Goal: Transaction & Acquisition: Purchase product/service

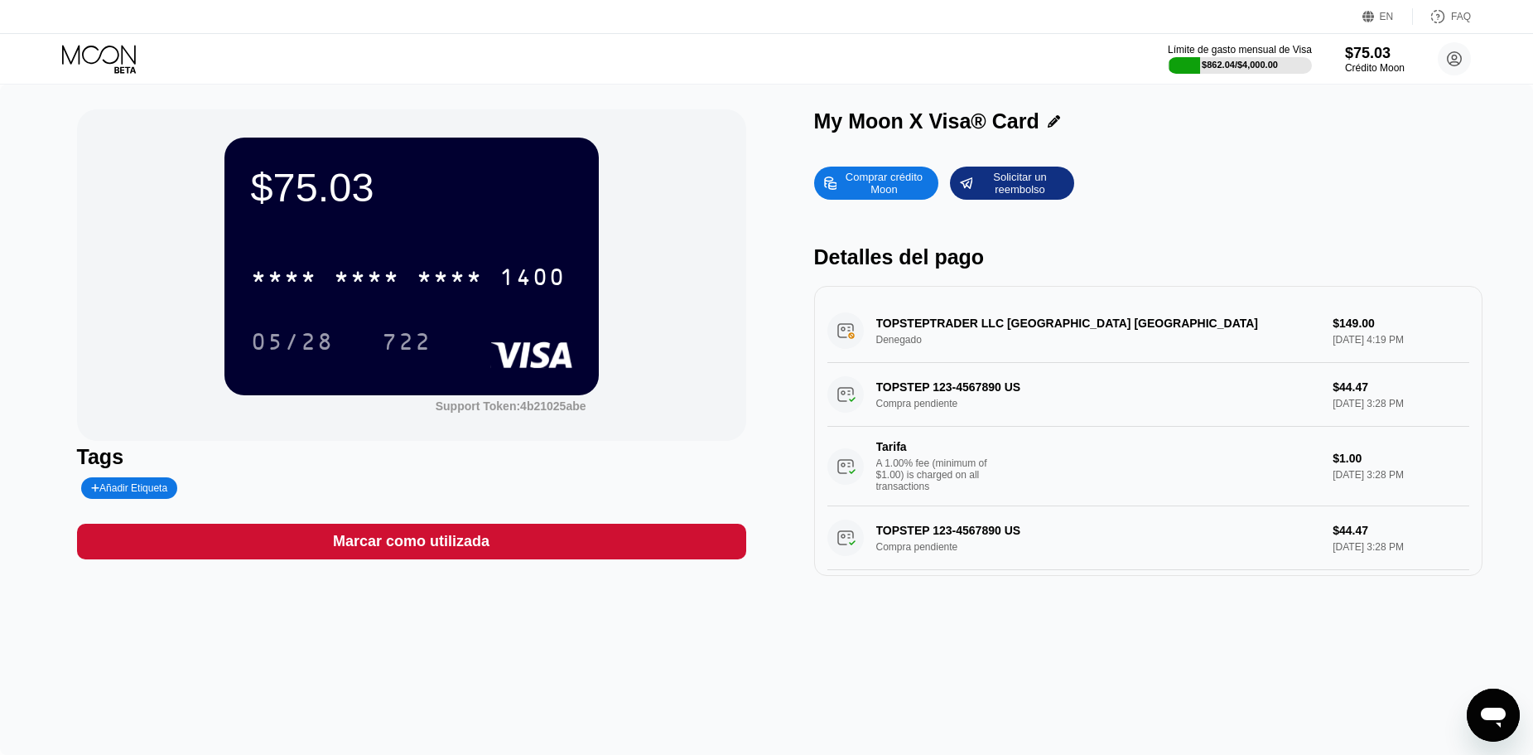
click at [875, 166] on div "Comprar crédito Moon Solicitar un reembolso Detalles del pago TOPSTEPTRADER LLC…" at bounding box center [1148, 366] width 669 height 417
click at [875, 174] on div "Comprar crédito Moon" at bounding box center [883, 183] width 91 height 27
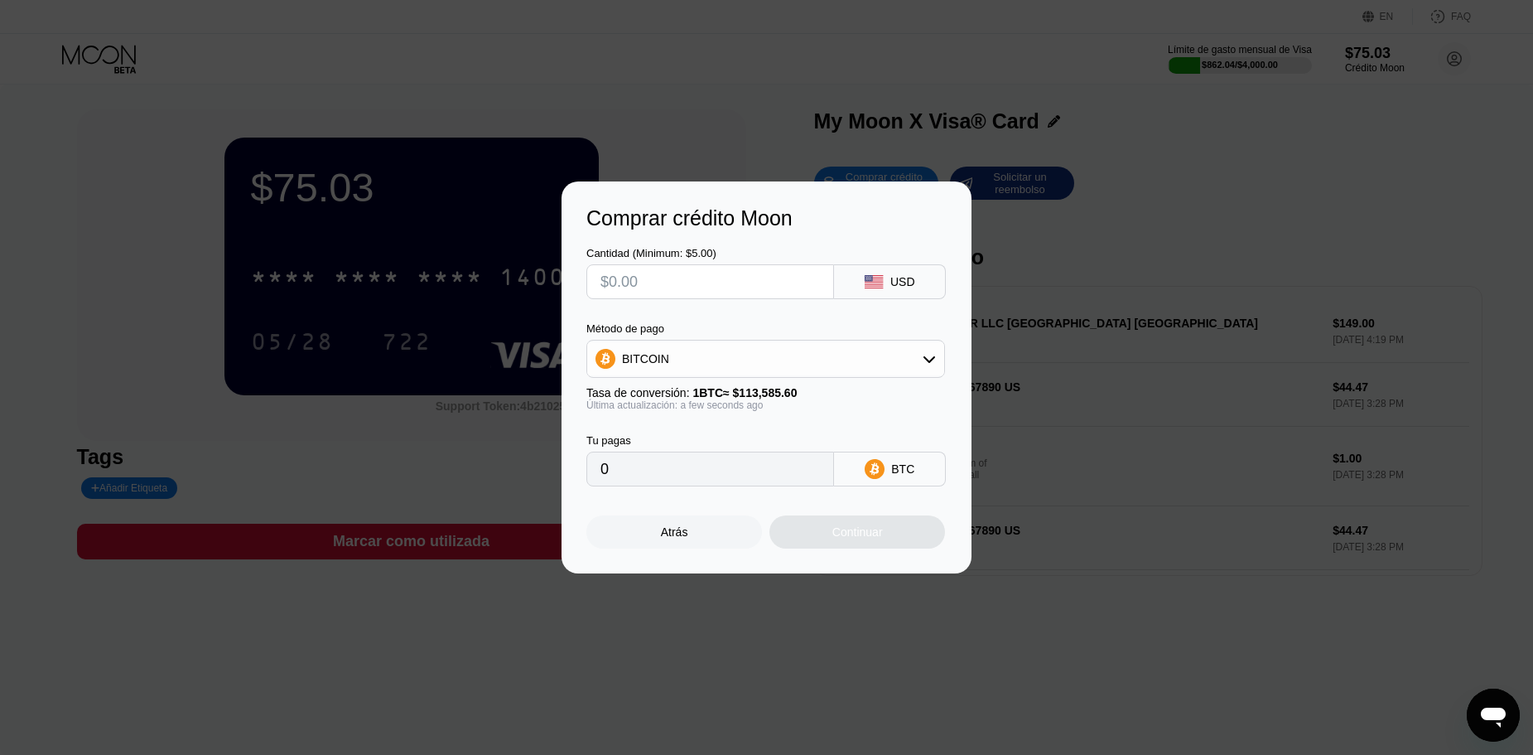
click at [689, 278] on input "text" at bounding box center [711, 281] width 220 height 33
type input "$5"
type input "0.00004402"
type input "$500"
type input "0.00440197"
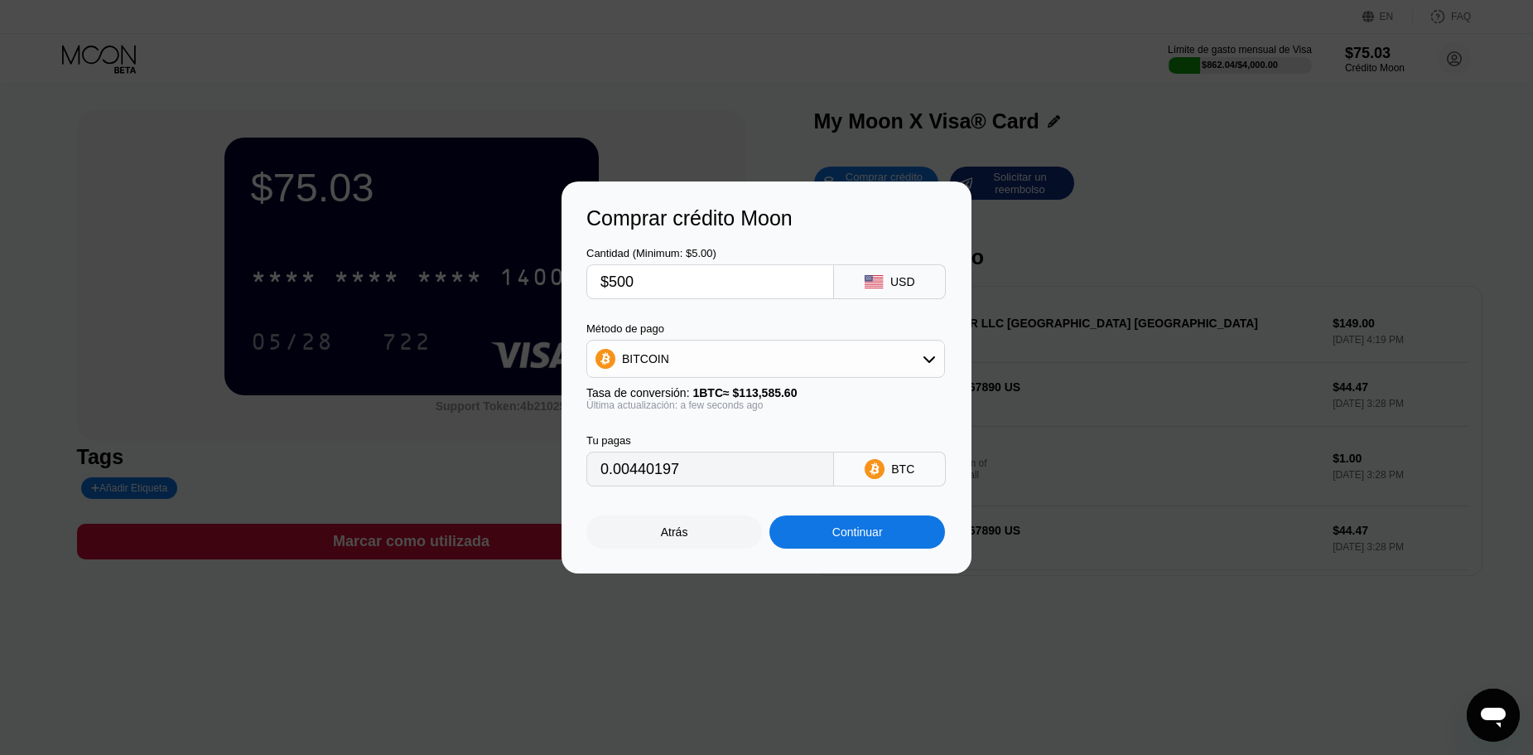
type input "$500"
click at [686, 360] on div "BITCOIN" at bounding box center [765, 358] width 357 height 33
click at [647, 445] on span "USDT on TRON" at bounding box center [668, 440] width 84 height 13
type input "505.05"
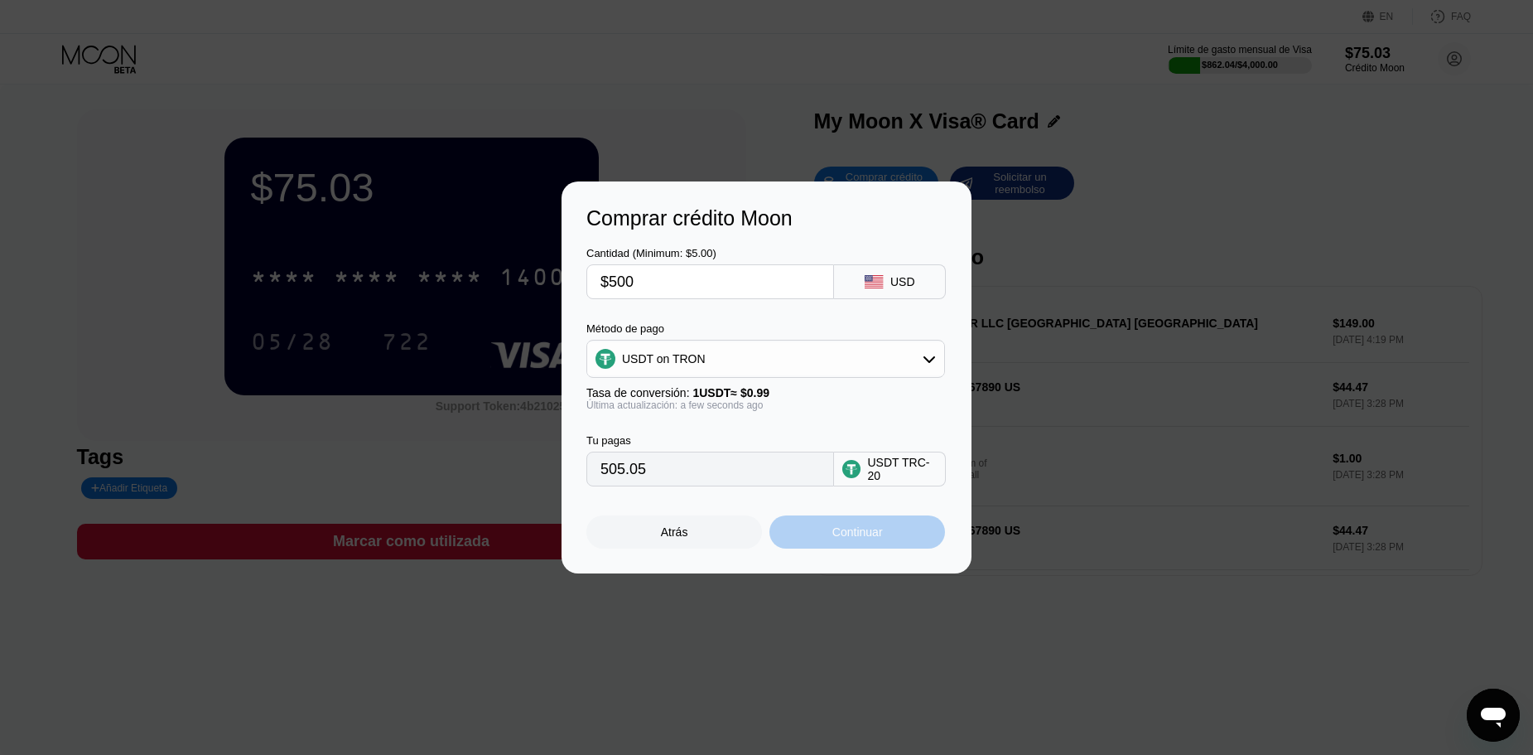
click at [843, 535] on div "Continuar" at bounding box center [857, 531] width 51 height 13
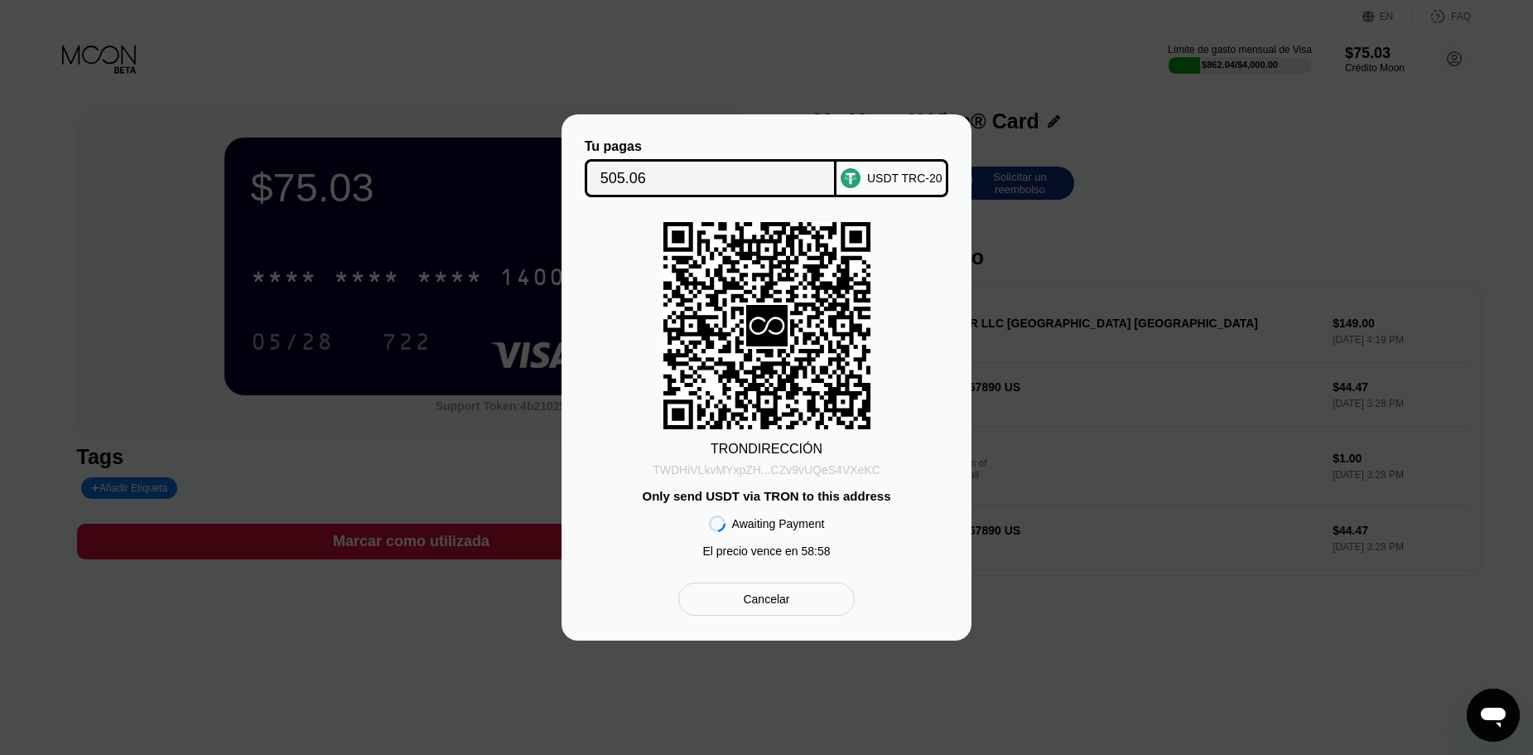
click at [730, 473] on div "TWDHiVLkvMYxpZH...CZv9vUQeS4VXeKC" at bounding box center [767, 469] width 228 height 13
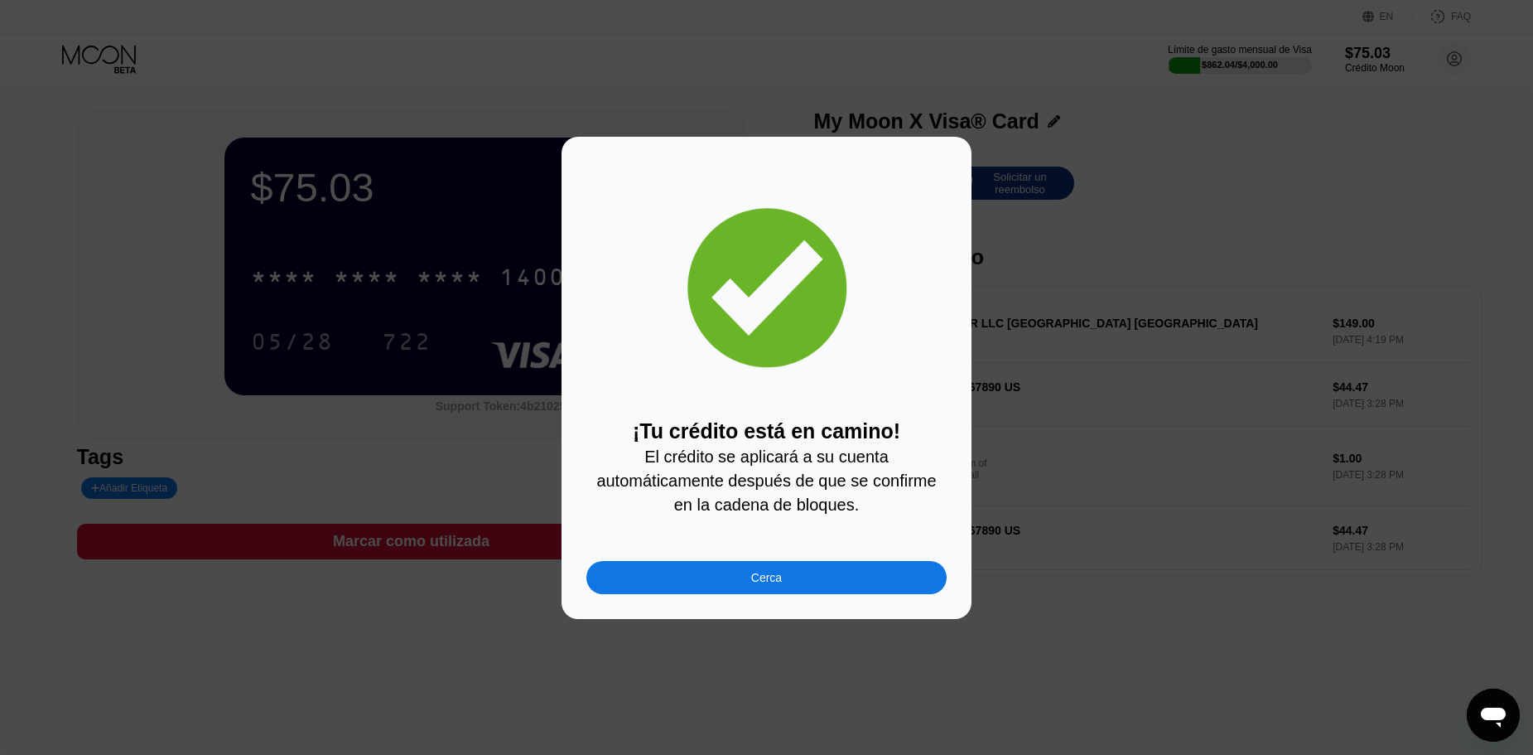
click at [772, 584] on div "Cerca" at bounding box center [766, 577] width 31 height 13
